Goal: Navigation & Orientation: Find specific page/section

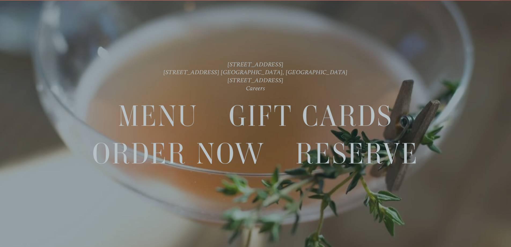
scroll to position [11, 0]
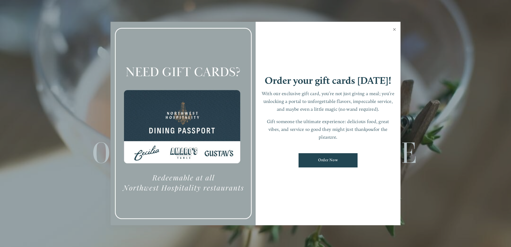
click at [395, 30] on link "Close" at bounding box center [395, 30] width 10 height 15
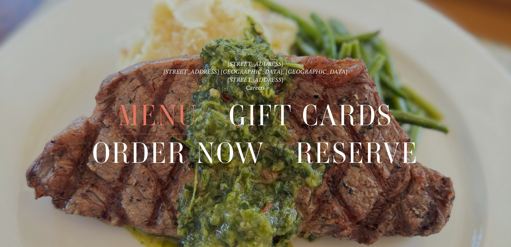
click at [167, 115] on span "Menu" at bounding box center [158, 115] width 80 height 37
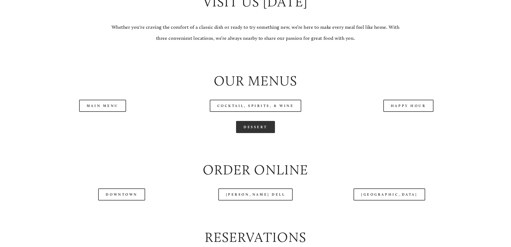
scroll to position [591, 0]
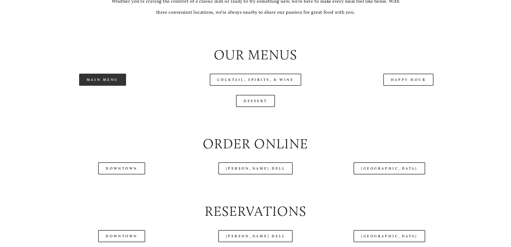
click at [102, 86] on link "Main Menu" at bounding box center [102, 80] width 47 height 12
